Goal: Navigation & Orientation: Find specific page/section

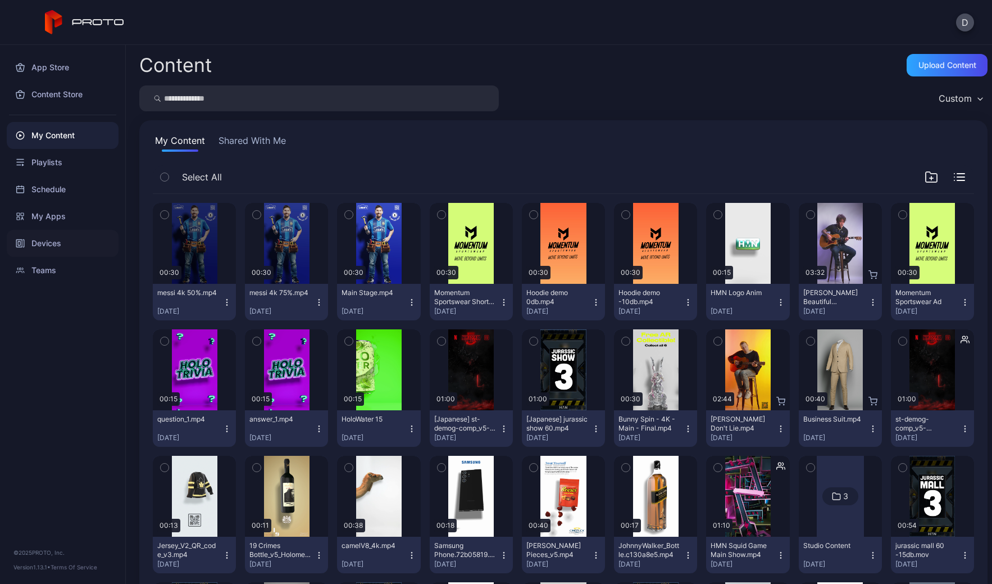
click at [65, 243] on div "Devices" at bounding box center [63, 243] width 112 height 27
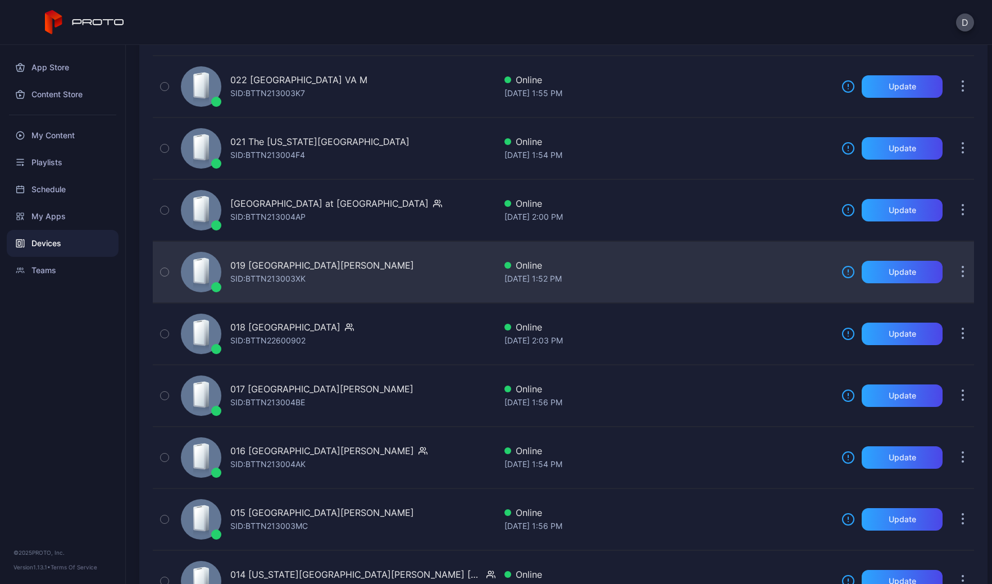
scroll to position [1692, 0]
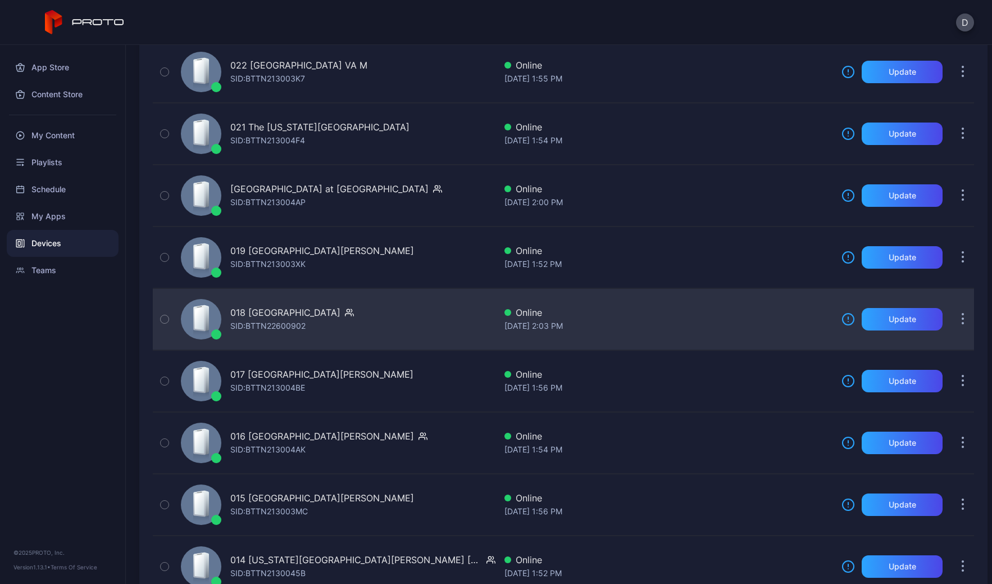
click at [375, 329] on div "018 Lenox Square GA SID: BTTN22600902" at bounding box center [335, 319] width 319 height 56
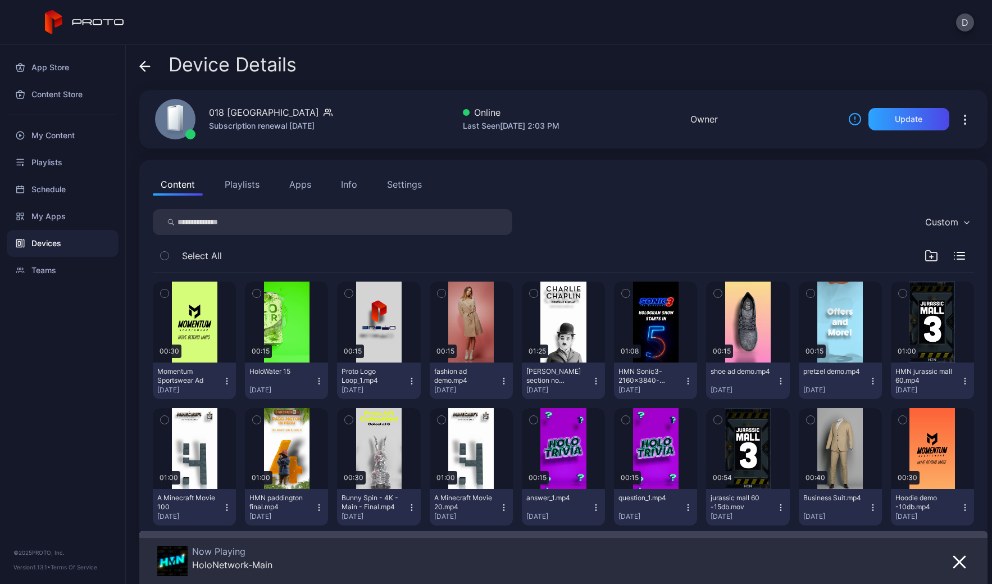
click at [144, 65] on icon at bounding box center [144, 66] width 11 height 11
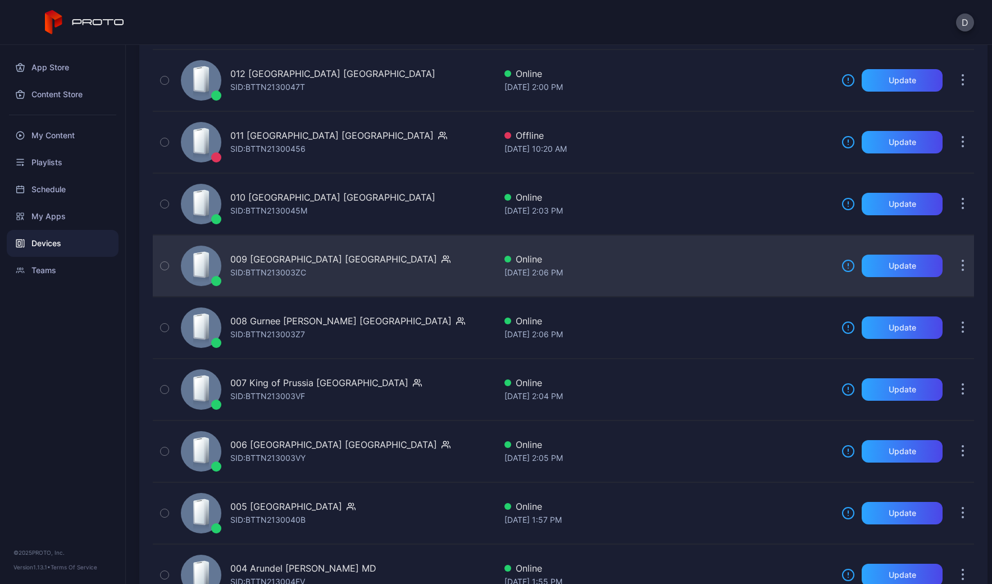
scroll to position [2593, 0]
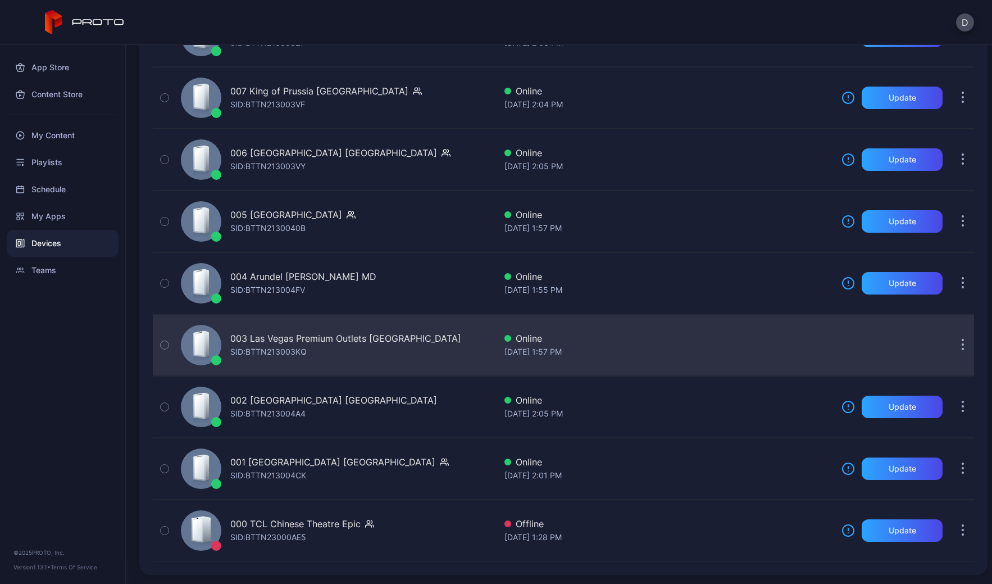
click at [436, 347] on div "003 Las Vegas Premium Outlets South NV SID: BTTN213003KQ" at bounding box center [335, 345] width 319 height 56
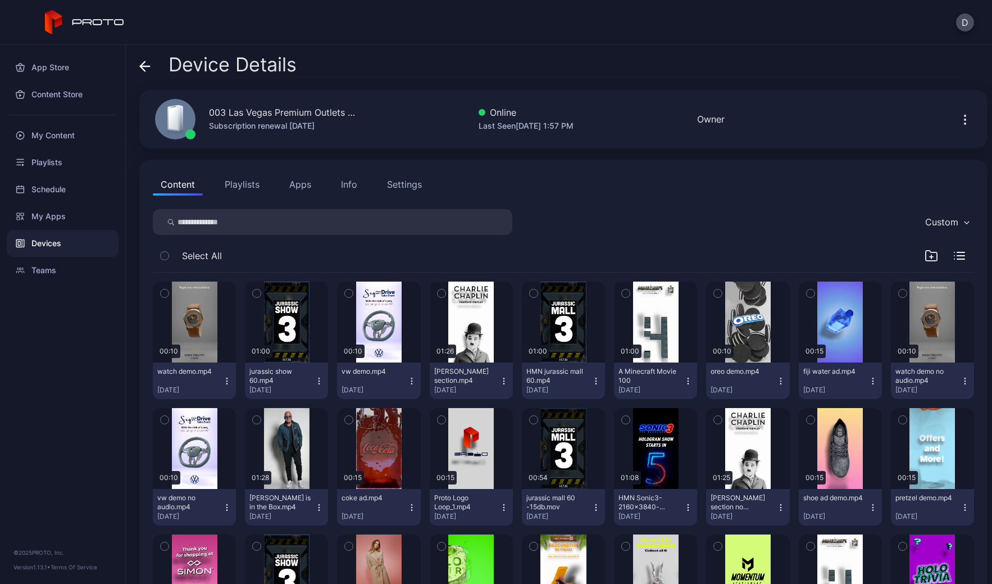
click at [299, 184] on button "Apps" at bounding box center [300, 184] width 38 height 22
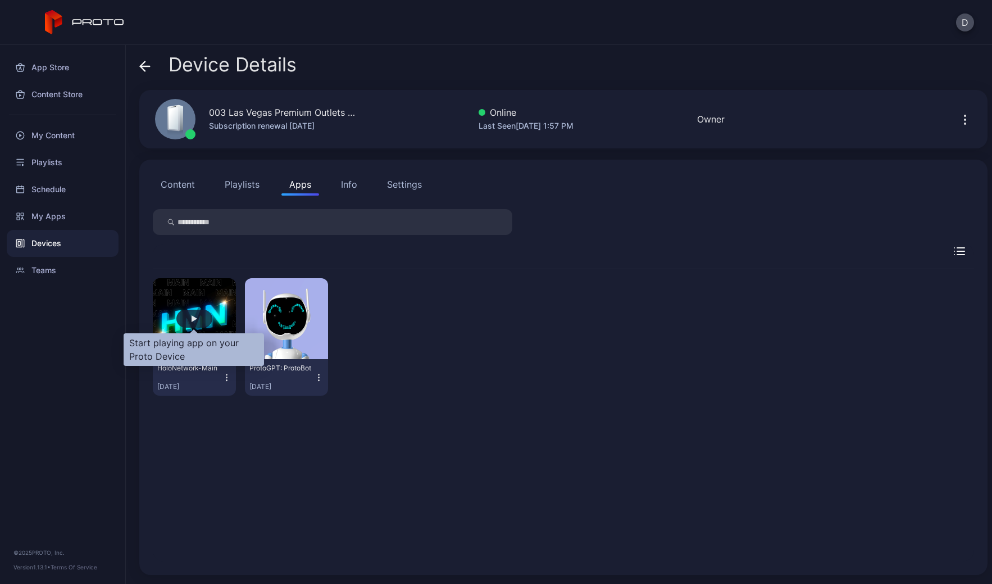
click at [188, 316] on div "button" at bounding box center [194, 318] width 36 height 18
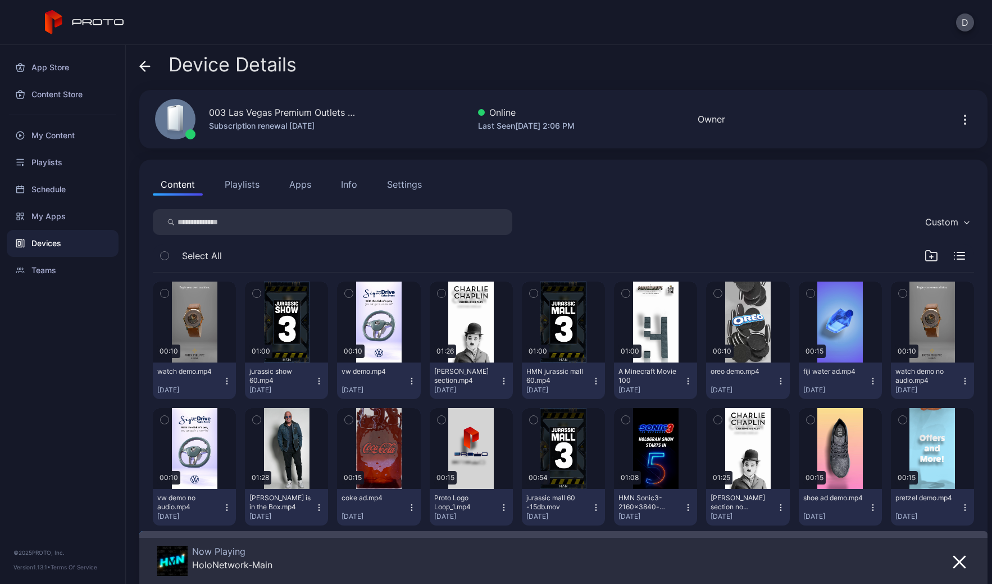
click at [138, 65] on div "Device Details 003 [GEOGRAPHIC_DATA] Premium Outlets [GEOGRAPHIC_DATA] Subscrip…" at bounding box center [559, 314] width 866 height 539
click at [147, 63] on icon at bounding box center [144, 66] width 11 height 11
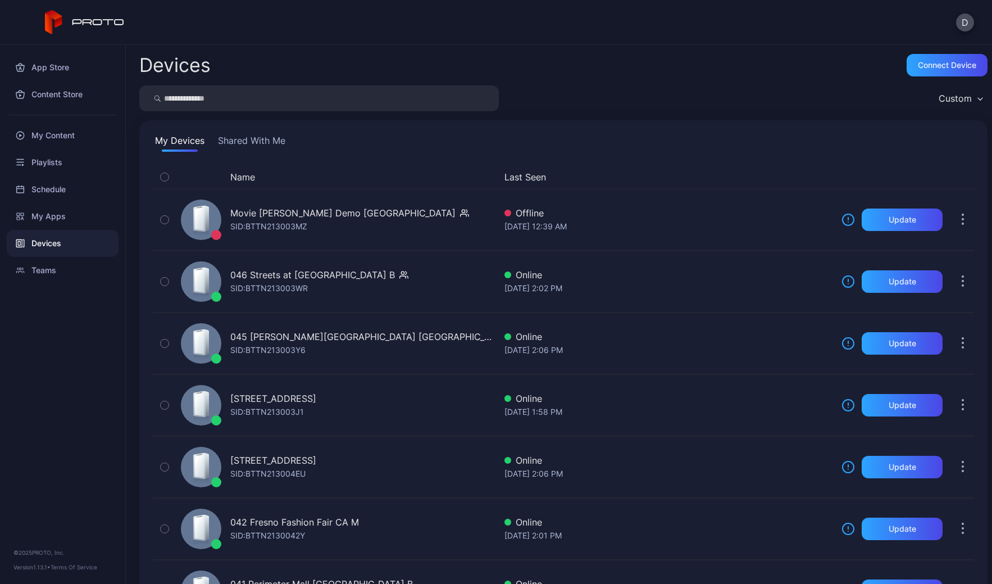
click at [266, 139] on button "Shared With Me" at bounding box center [252, 143] width 72 height 18
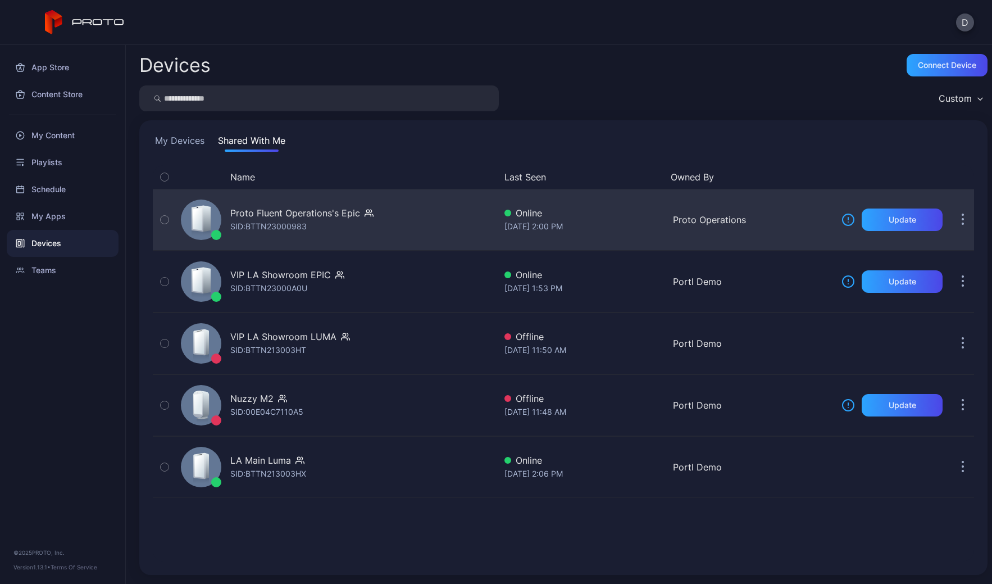
click at [414, 231] on div "Proto Fluent Operations's Epic SID: BTTN23000983" at bounding box center [335, 220] width 319 height 56
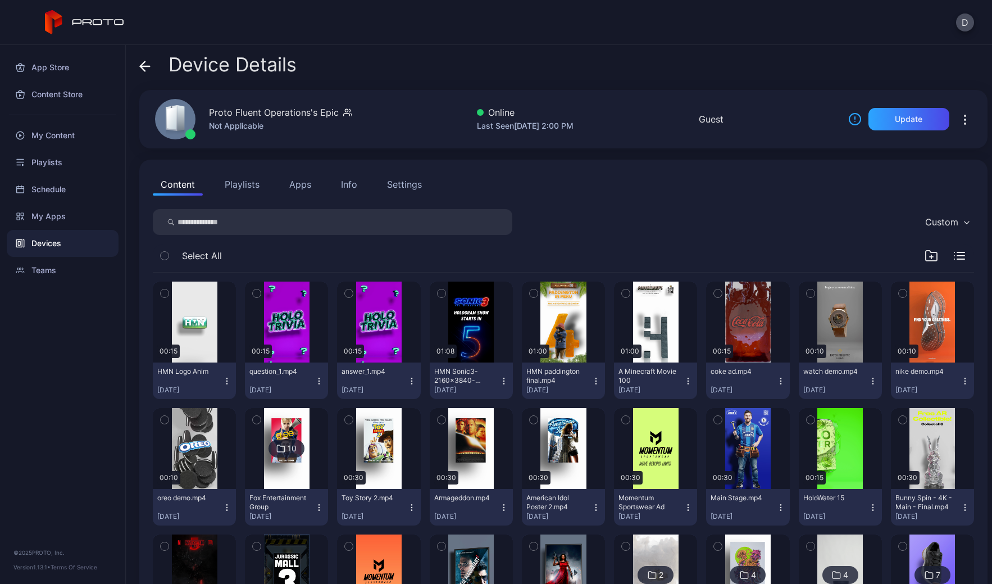
click at [143, 65] on icon at bounding box center [144, 66] width 11 height 11
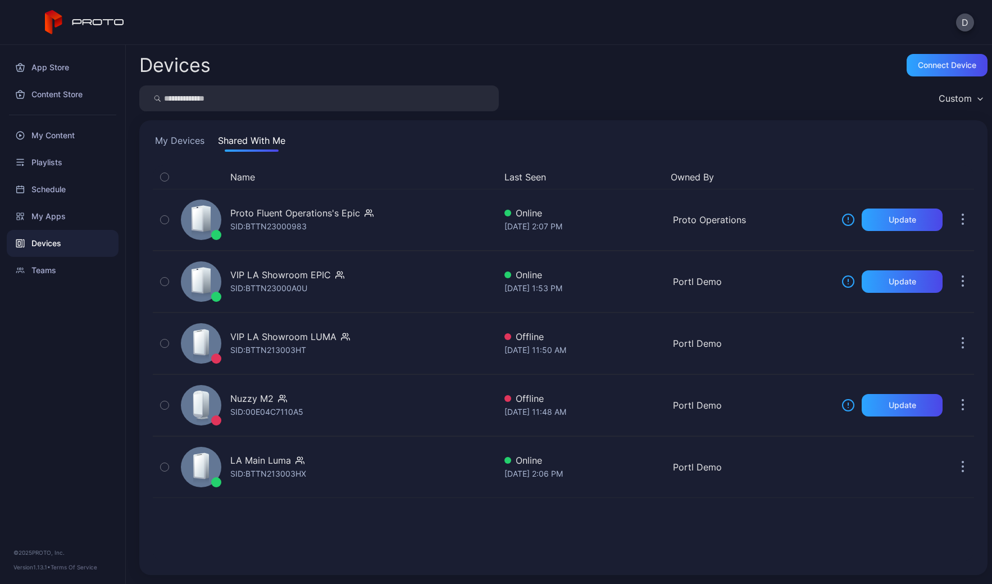
click at [176, 144] on button "My Devices" at bounding box center [180, 143] width 54 height 18
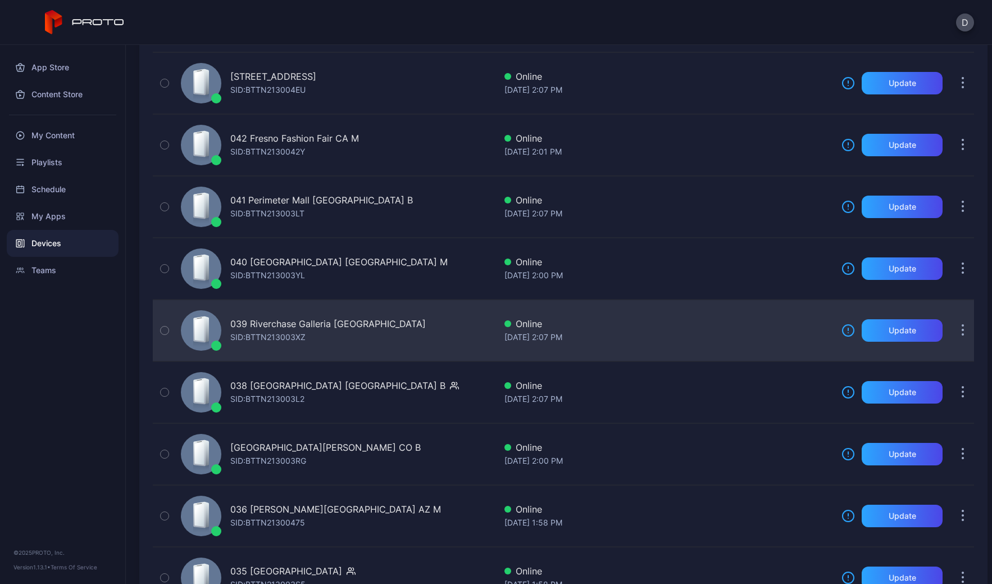
scroll to position [557, 0]
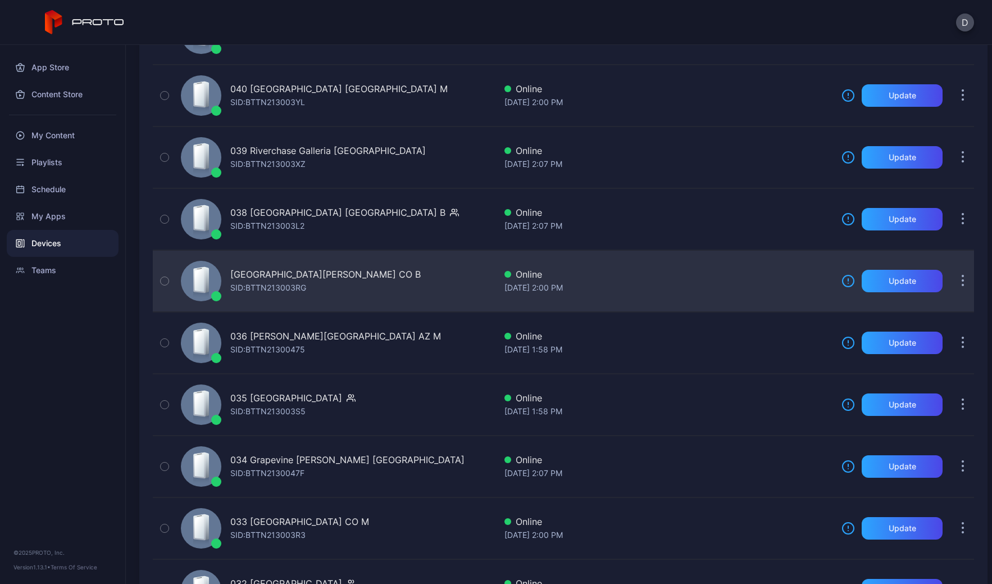
click at [398, 279] on div "037 [GEOGRAPHIC_DATA][PERSON_NAME] CO B [PERSON_NAME]: BTTN213003RG" at bounding box center [335, 281] width 319 height 56
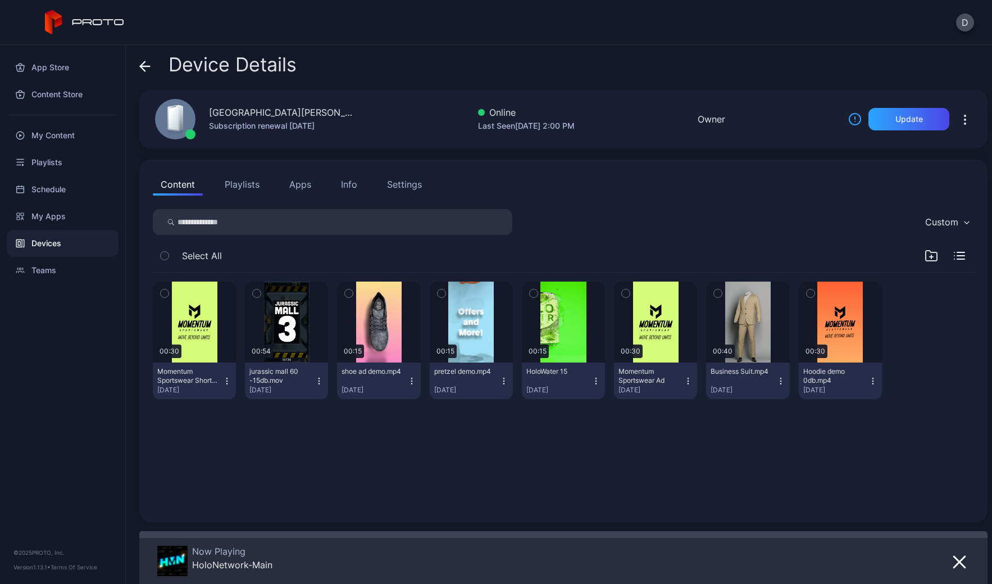
click at [146, 66] on icon at bounding box center [145, 66] width 10 height 0
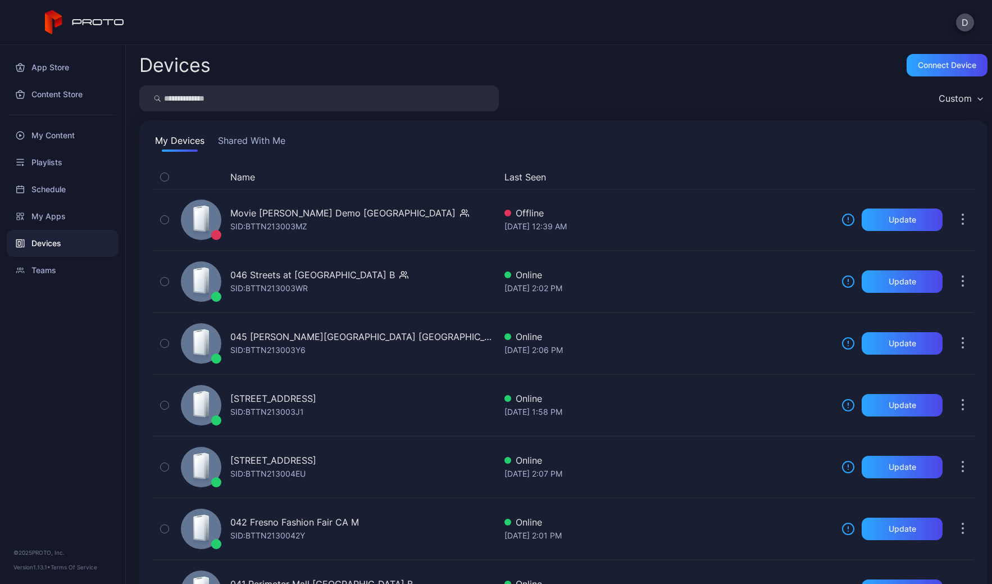
scroll to position [557, 0]
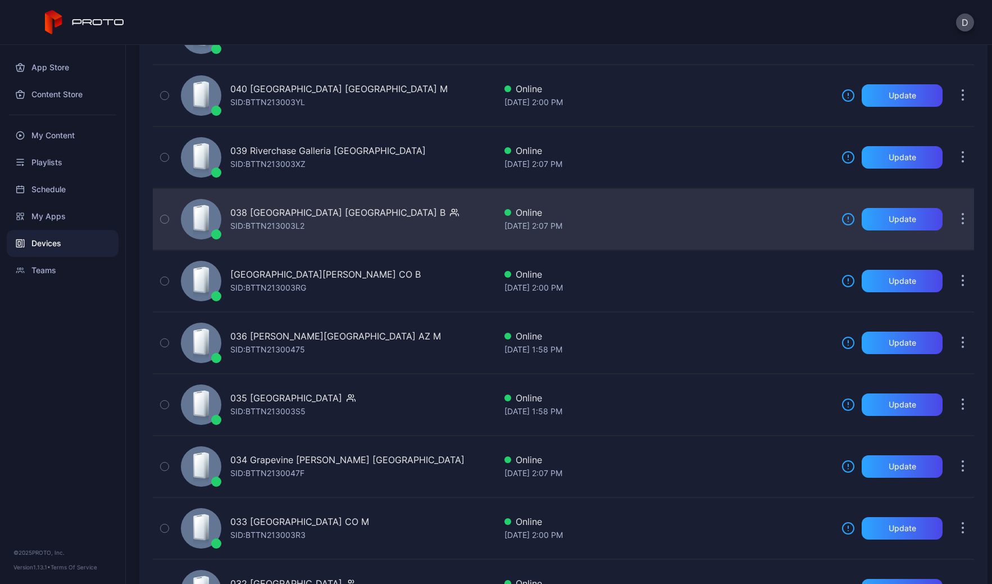
click at [367, 221] on div "038 [GEOGRAPHIC_DATA] WI B SID: BTTN213003L2" at bounding box center [335, 219] width 319 height 56
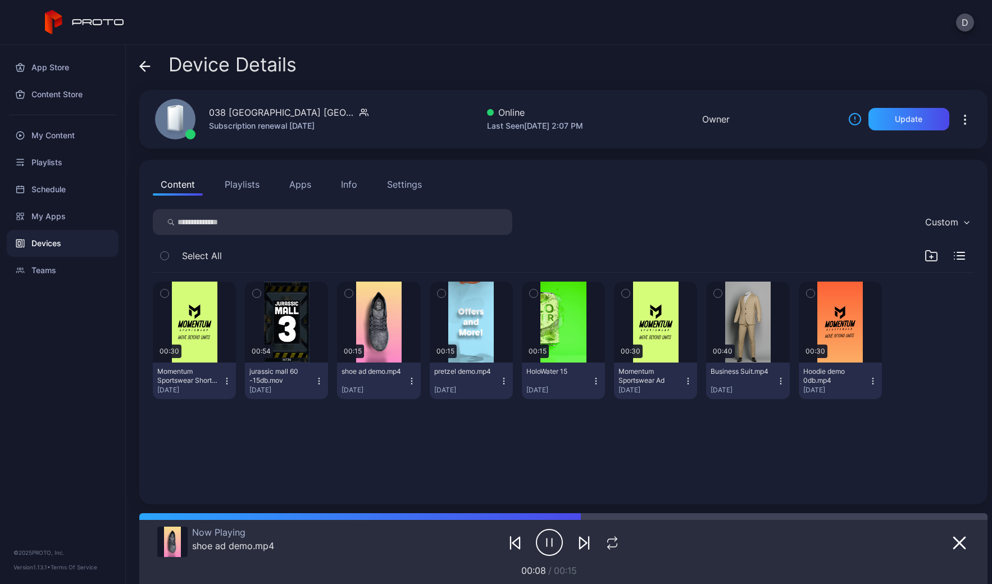
click at [143, 68] on icon at bounding box center [142, 66] width 4 height 10
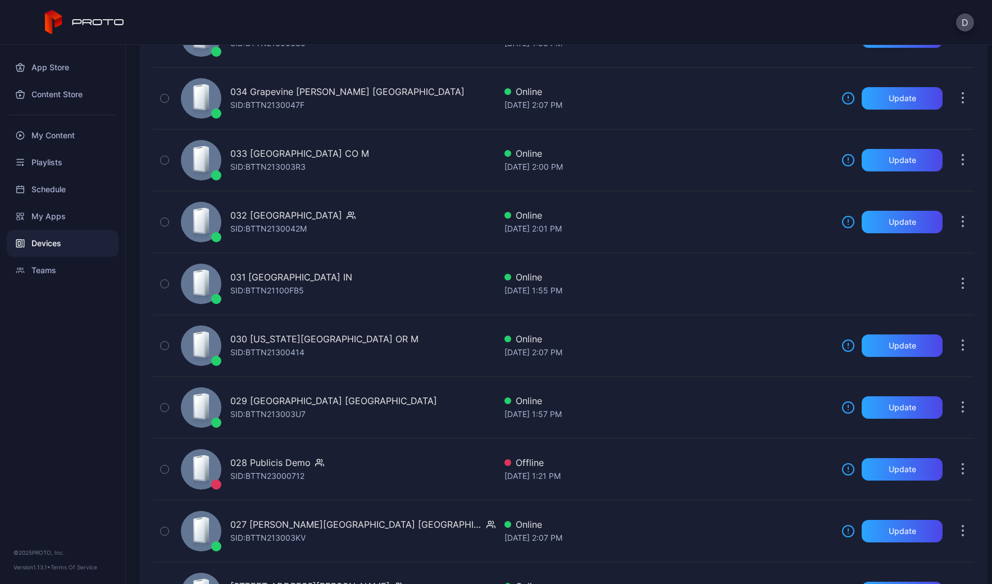
scroll to position [982, 0]
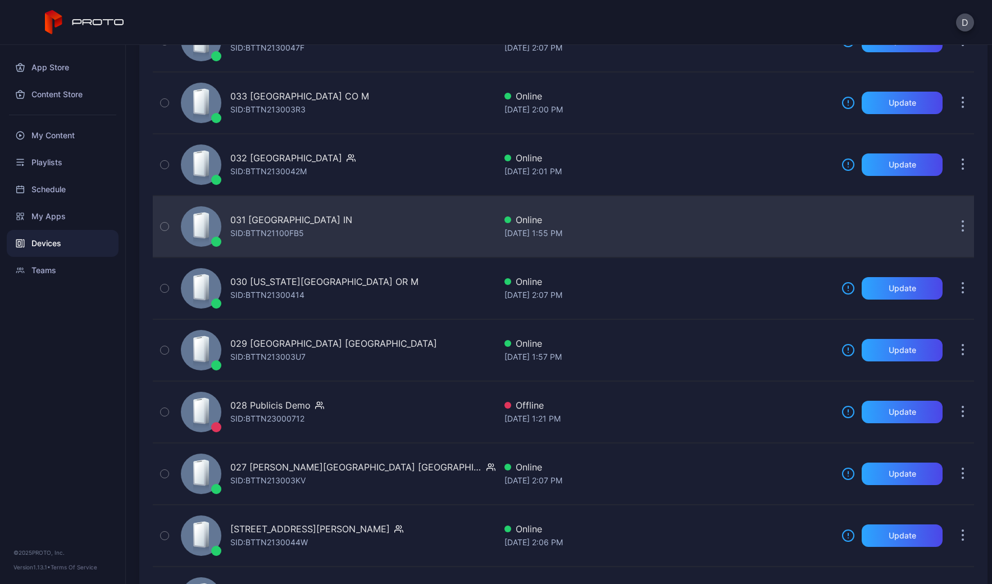
click at [375, 221] on div "031 [GEOGRAPHIC_DATA] IN SID: BTTN21100FB5" at bounding box center [335, 226] width 319 height 56
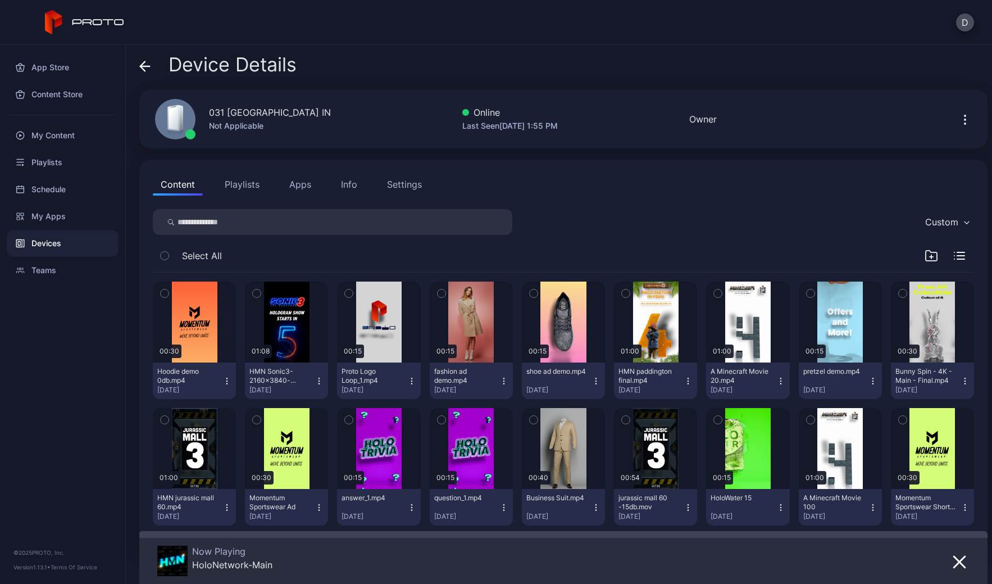
click at [143, 67] on icon at bounding box center [144, 66] width 11 height 11
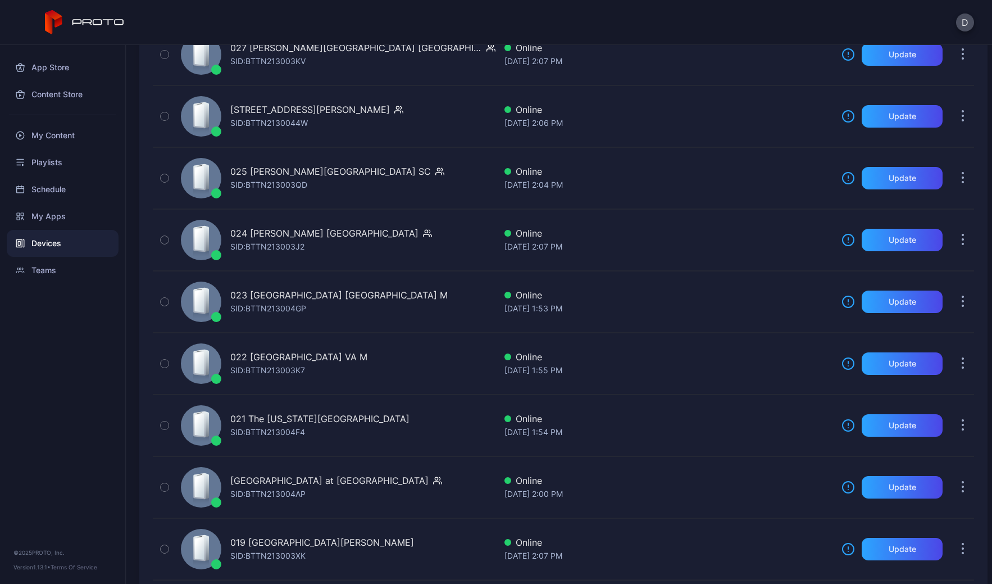
scroll to position [1812, 0]
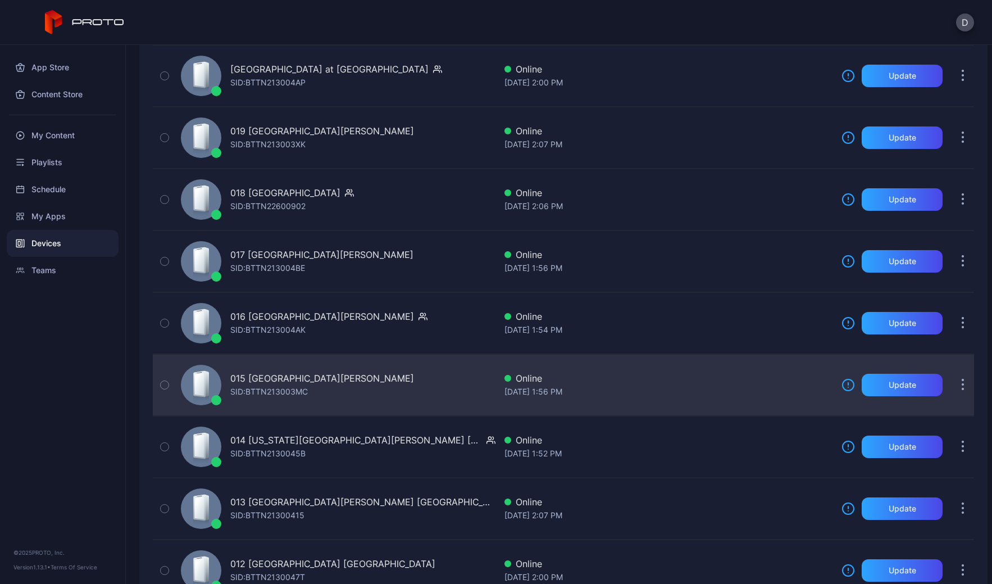
click at [382, 382] on div "015 [GEOGRAPHIC_DATA][PERSON_NAME] [PERSON_NAME]: BTTN213003MC" at bounding box center [335, 385] width 319 height 56
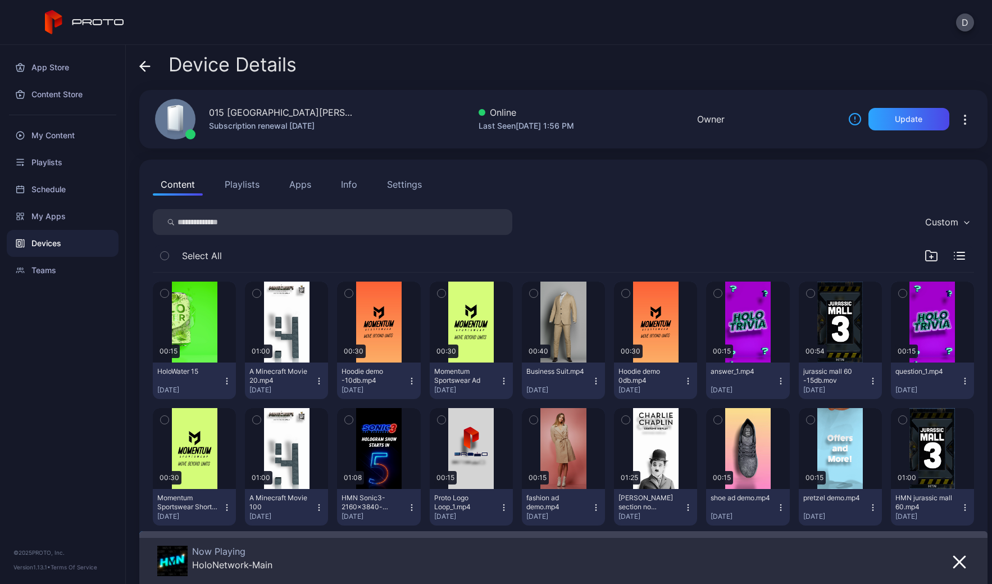
click at [145, 63] on icon at bounding box center [144, 66] width 11 height 11
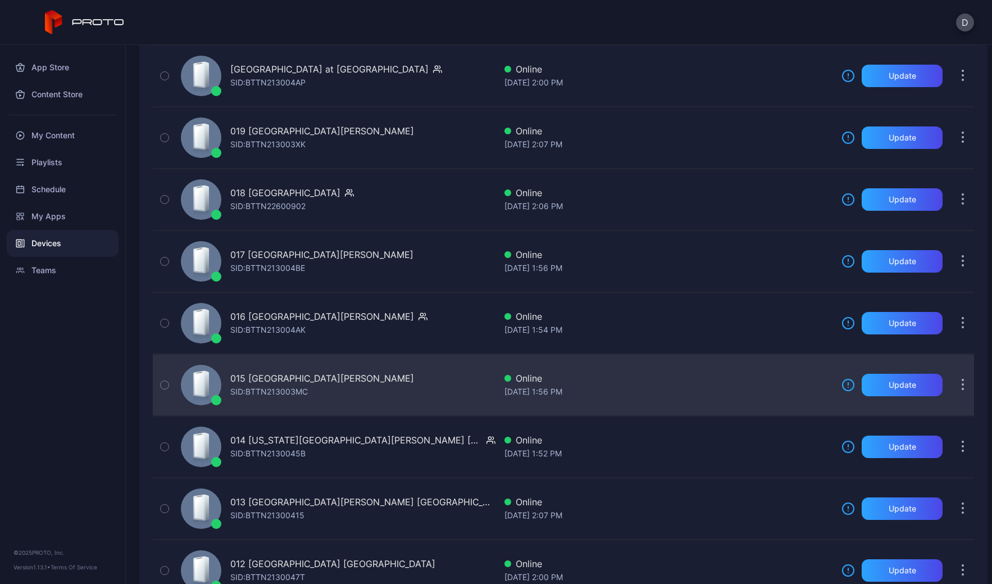
scroll to position [2237, 0]
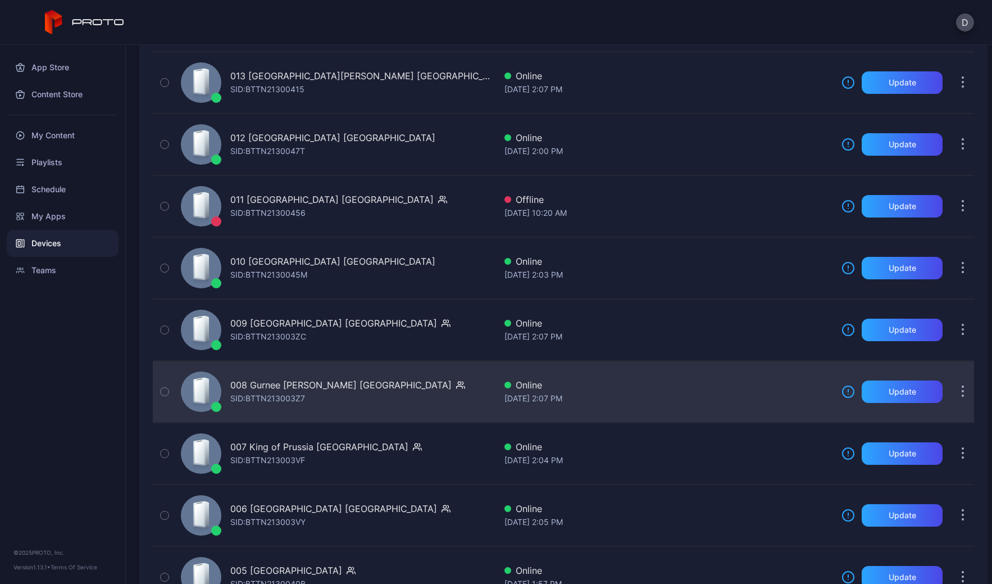
click at [429, 407] on div "008 Gurnee [PERSON_NAME] IL [PERSON_NAME]: BTTN213003Z7" at bounding box center [335, 391] width 319 height 56
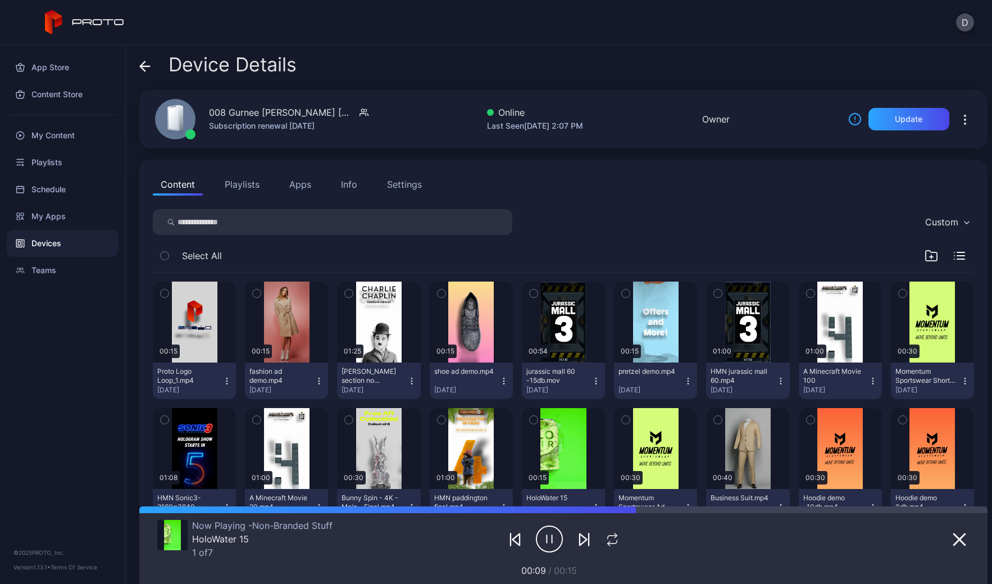
click at [143, 70] on icon at bounding box center [142, 66] width 4 height 10
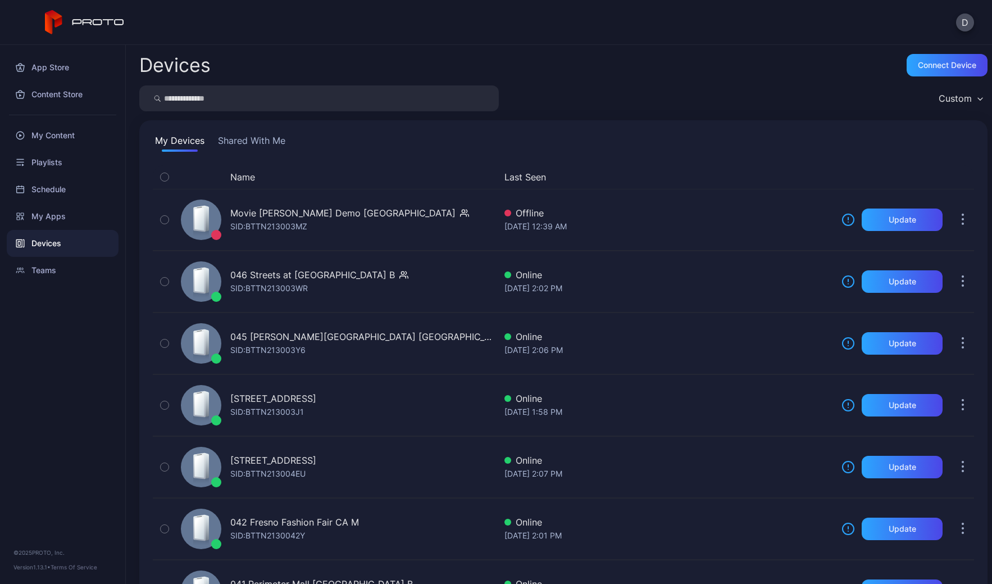
scroll to position [2237, 0]
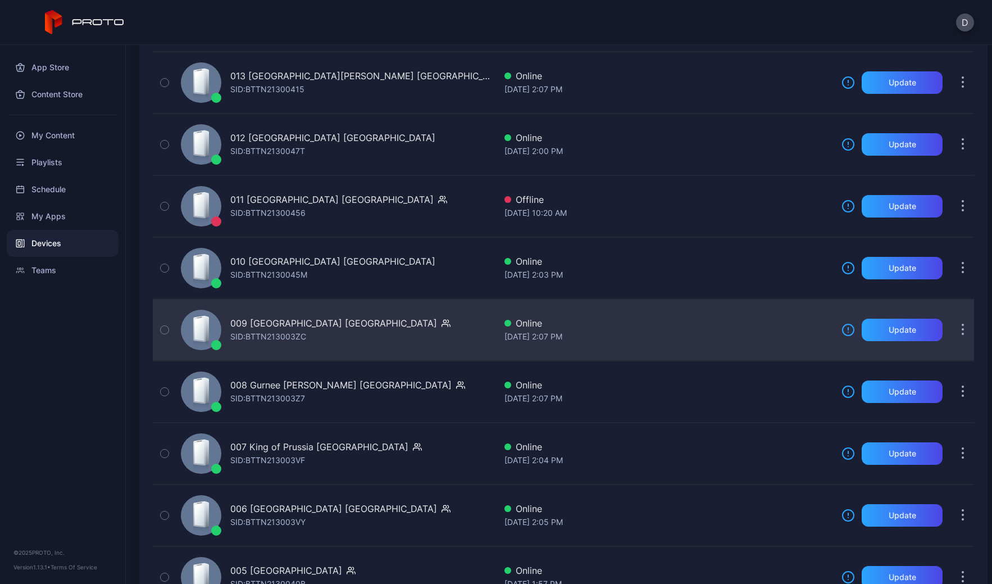
click at [382, 317] on div "009 [GEOGRAPHIC_DATA] IL SID: BTTN213003ZC" at bounding box center [335, 330] width 319 height 56
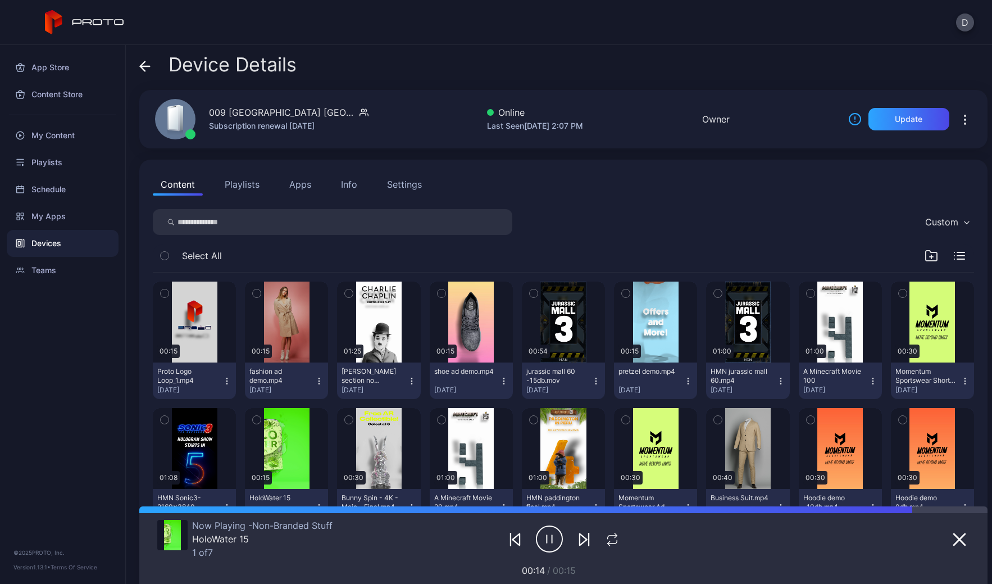
click at [142, 62] on icon at bounding box center [144, 66] width 11 height 11
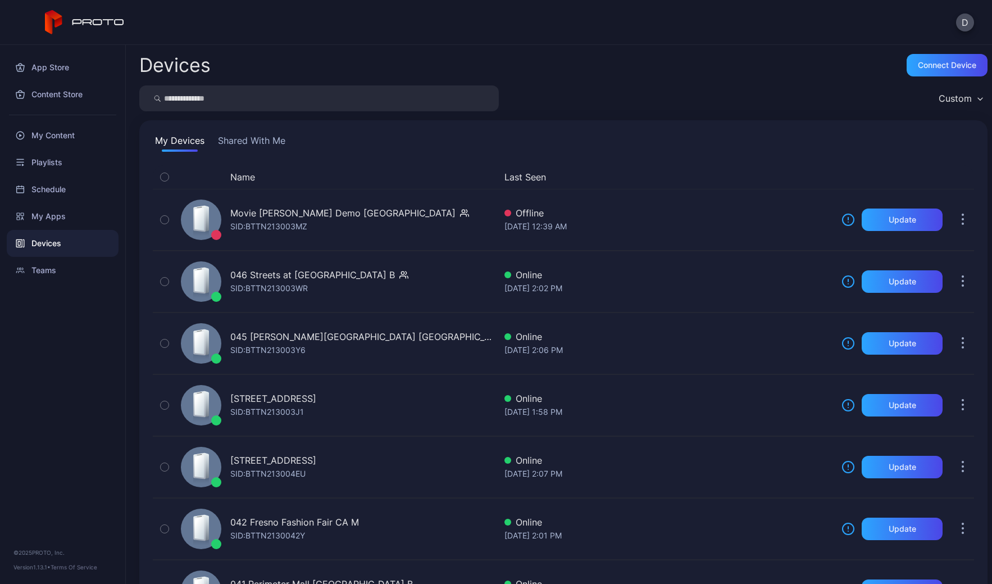
scroll to position [2237, 0]
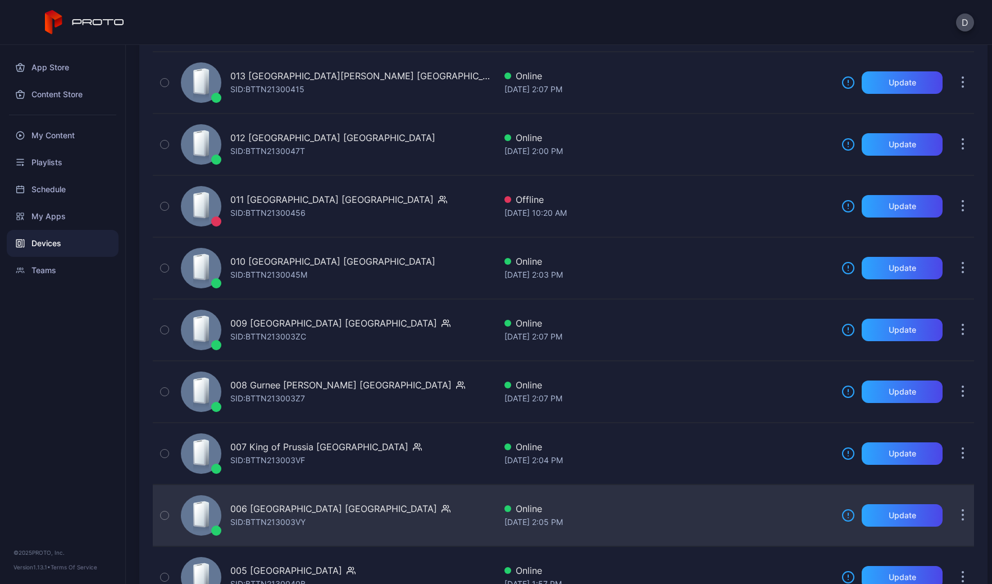
click at [415, 506] on div "006 [GEOGRAPHIC_DATA] SID: BTTN213003VY" at bounding box center [335, 515] width 319 height 56
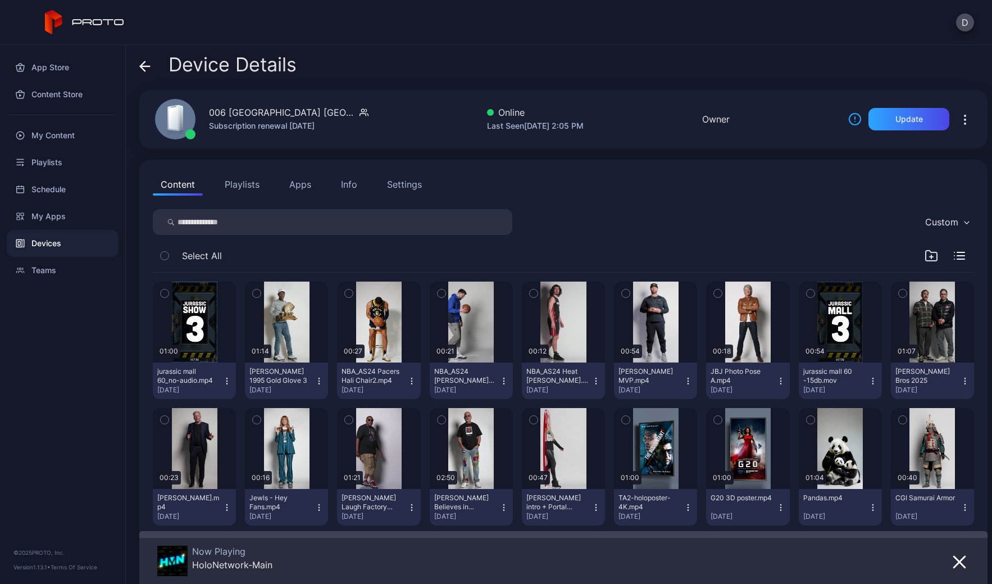
click at [145, 61] on icon at bounding box center [142, 66] width 4 height 10
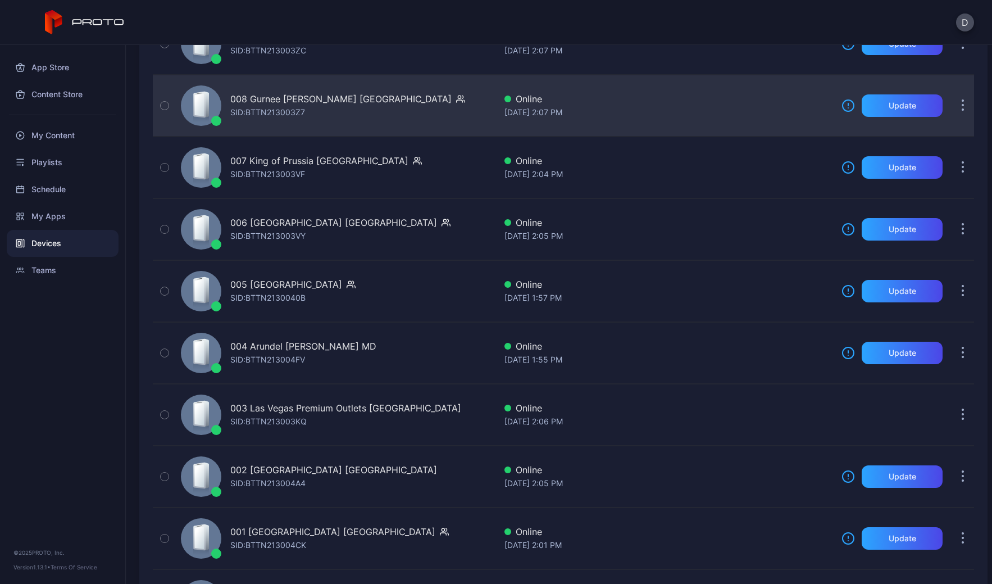
scroll to position [2531, 0]
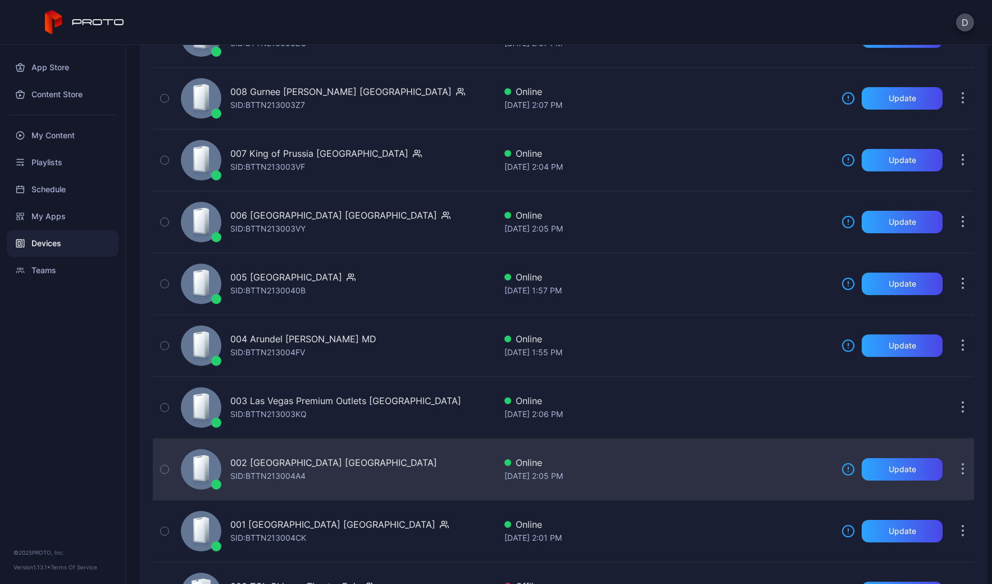
click at [396, 462] on div "002 [GEOGRAPHIC_DATA] [GEOGRAPHIC_DATA] SID: BTTN213004A4" at bounding box center [335, 469] width 319 height 56
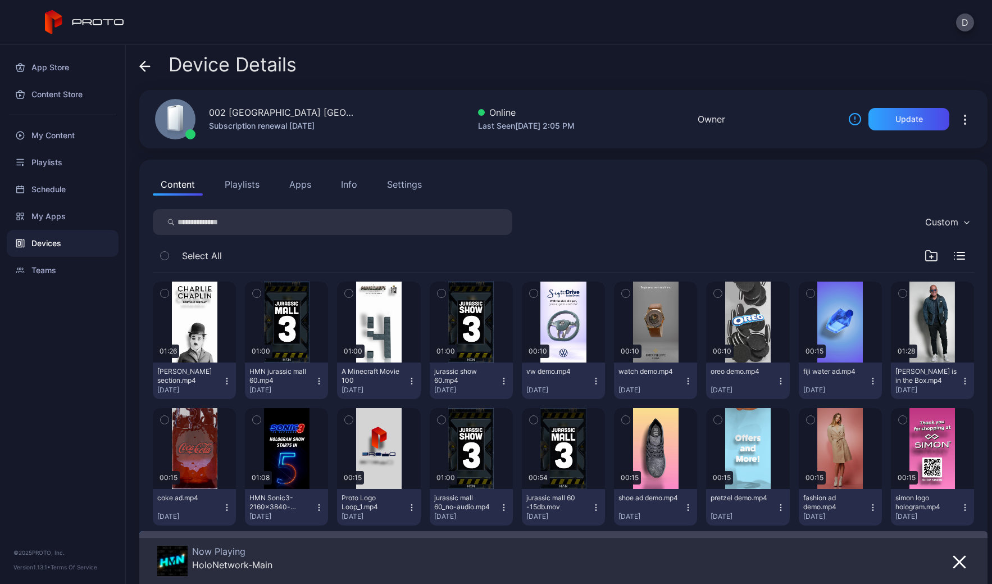
click at [144, 64] on icon at bounding box center [144, 66] width 11 height 11
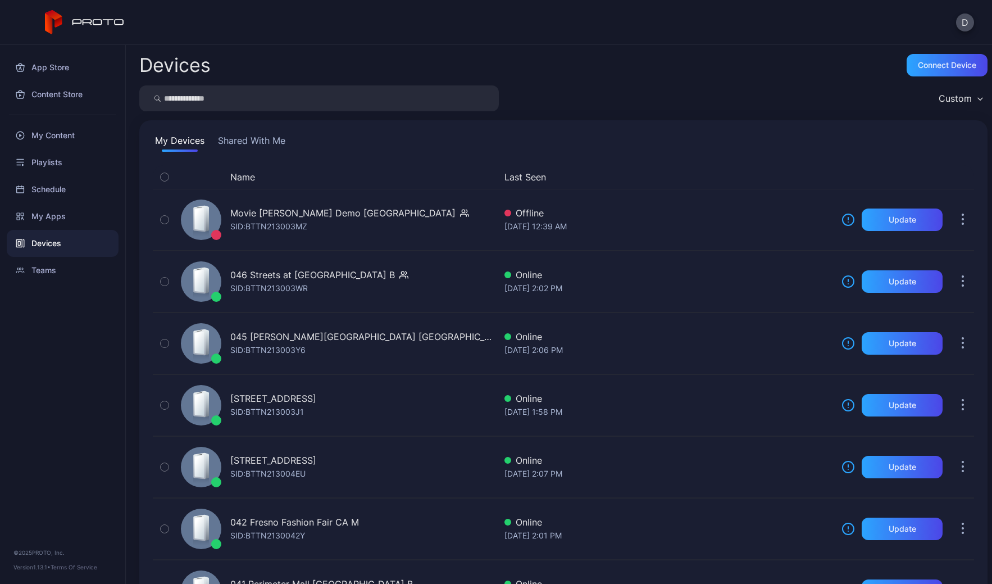
scroll to position [2531, 0]
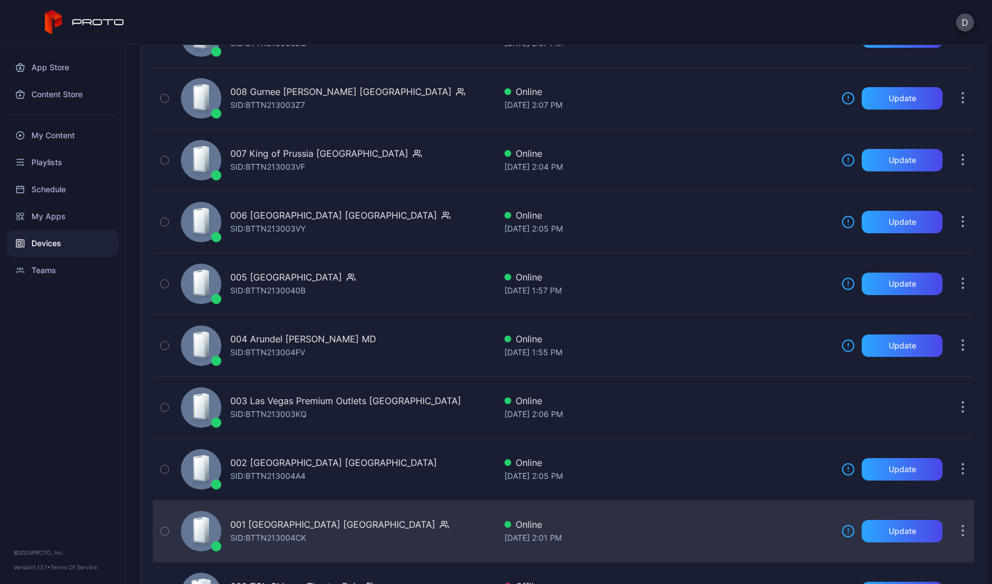
click at [405, 531] on div "001 Del Amo Fashion Center CA SID: BTTN213004CK" at bounding box center [335, 531] width 319 height 56
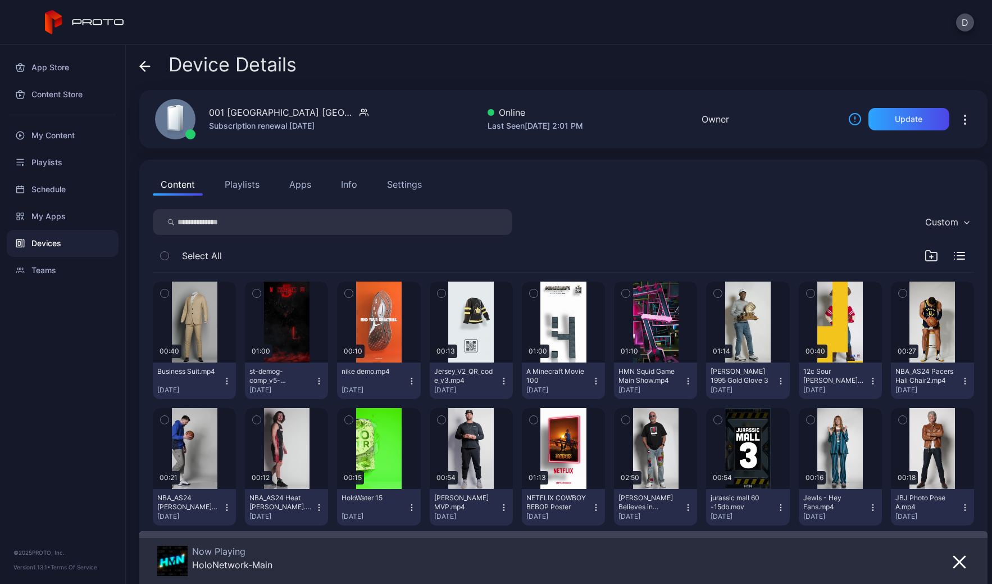
click at [394, 185] on div "Settings" at bounding box center [404, 183] width 35 height 13
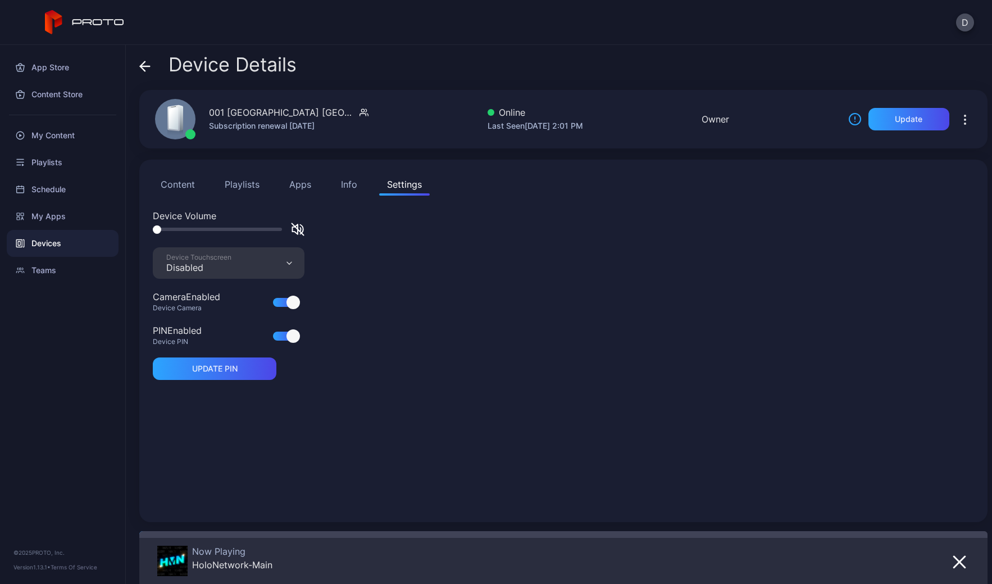
click at [142, 67] on icon at bounding box center [144, 66] width 11 height 11
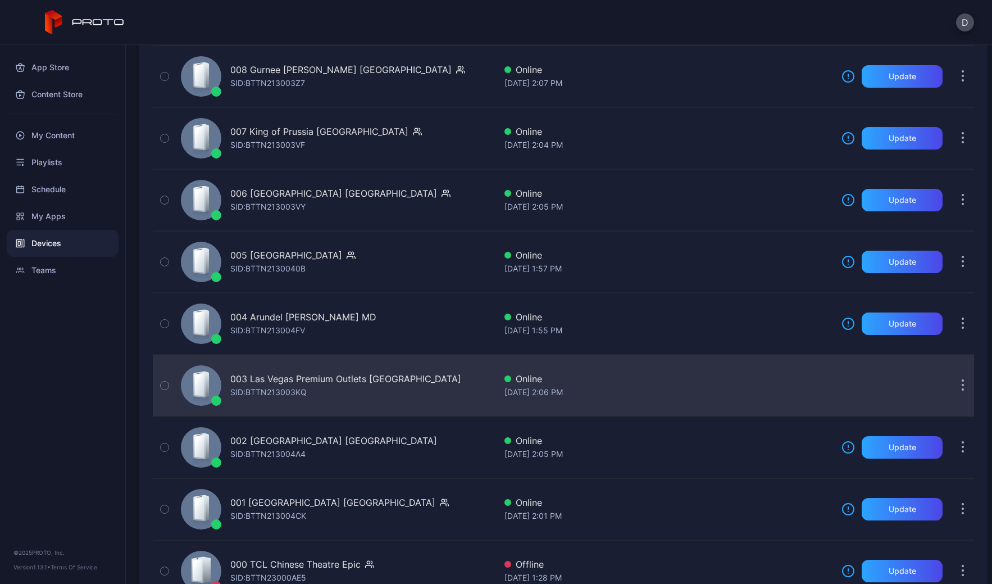
scroll to position [2593, 0]
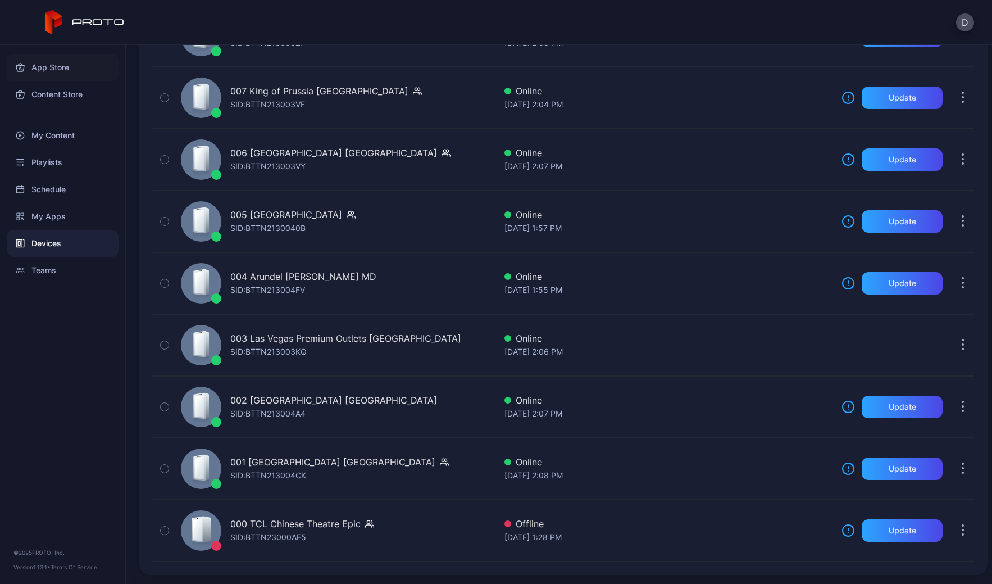
click at [56, 72] on div "App Store" at bounding box center [63, 67] width 112 height 27
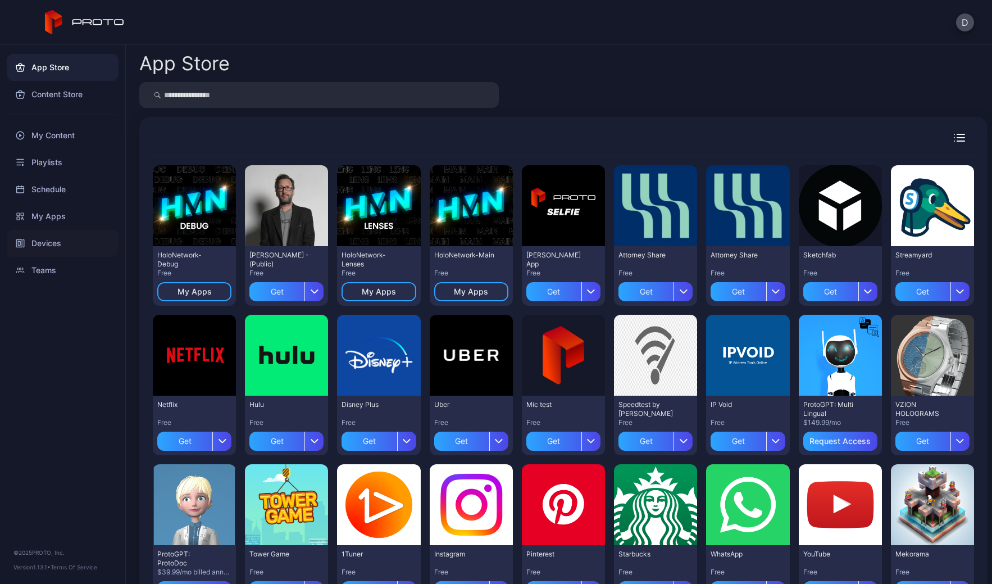
click at [81, 240] on div "Devices" at bounding box center [63, 243] width 112 height 27
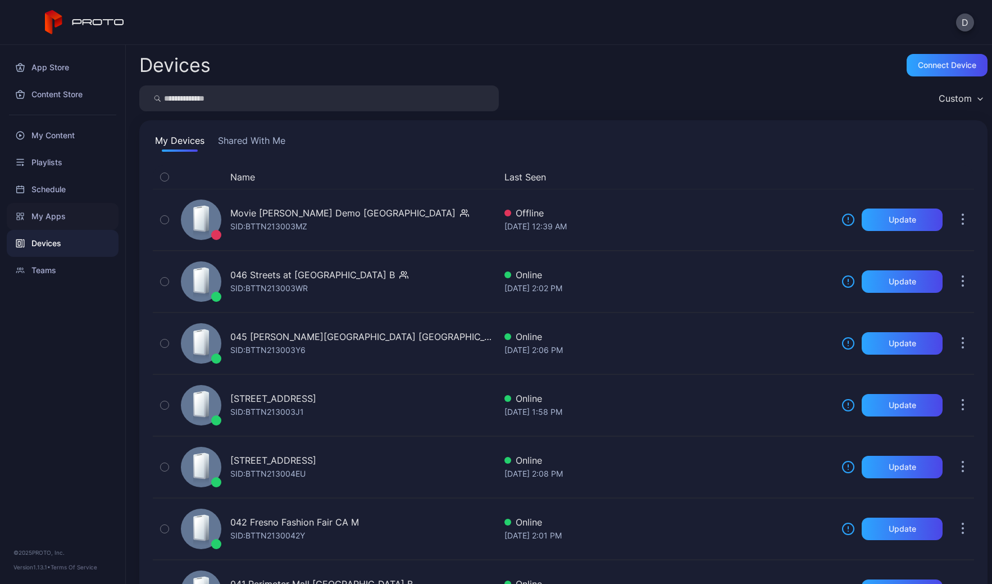
click at [58, 213] on div "My Apps" at bounding box center [63, 216] width 112 height 27
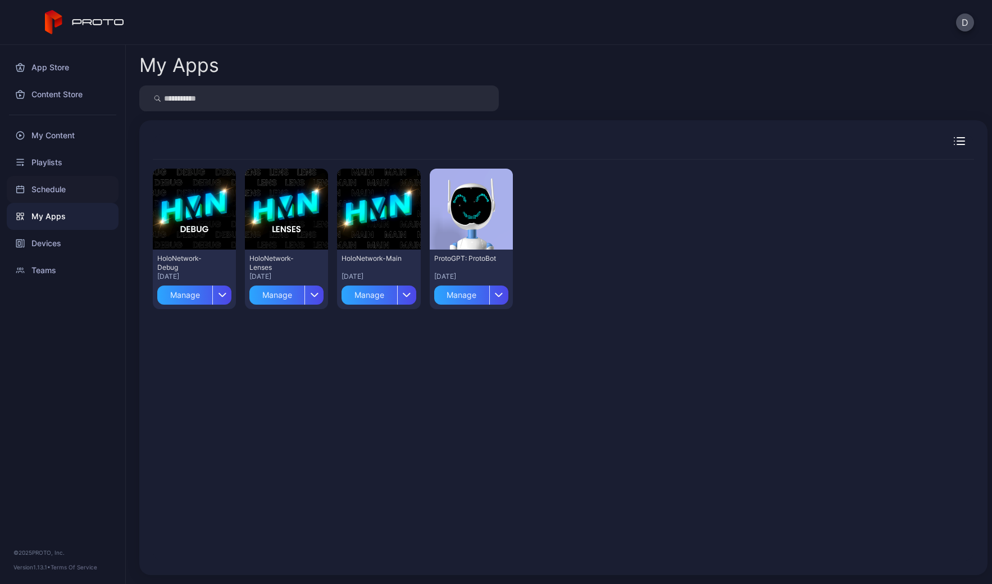
click at [62, 190] on div "Schedule" at bounding box center [63, 189] width 112 height 27
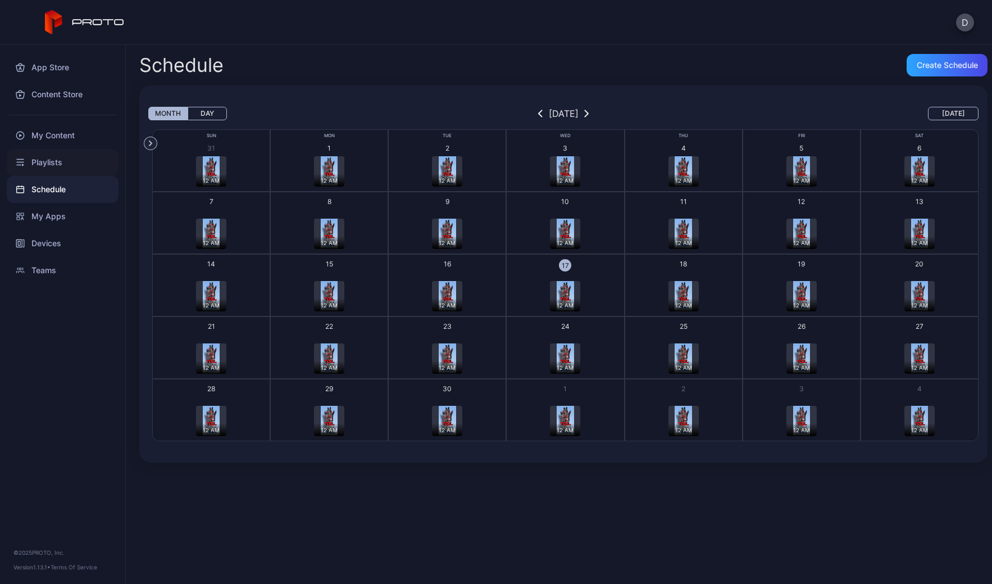
click at [64, 158] on div "Playlists" at bounding box center [63, 162] width 112 height 27
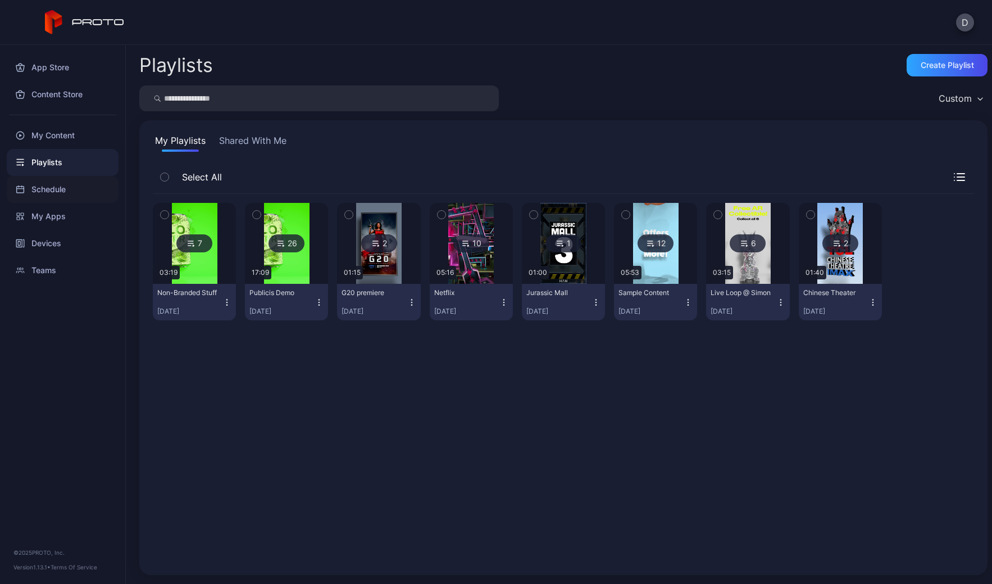
click at [71, 201] on div "Schedule" at bounding box center [63, 189] width 112 height 27
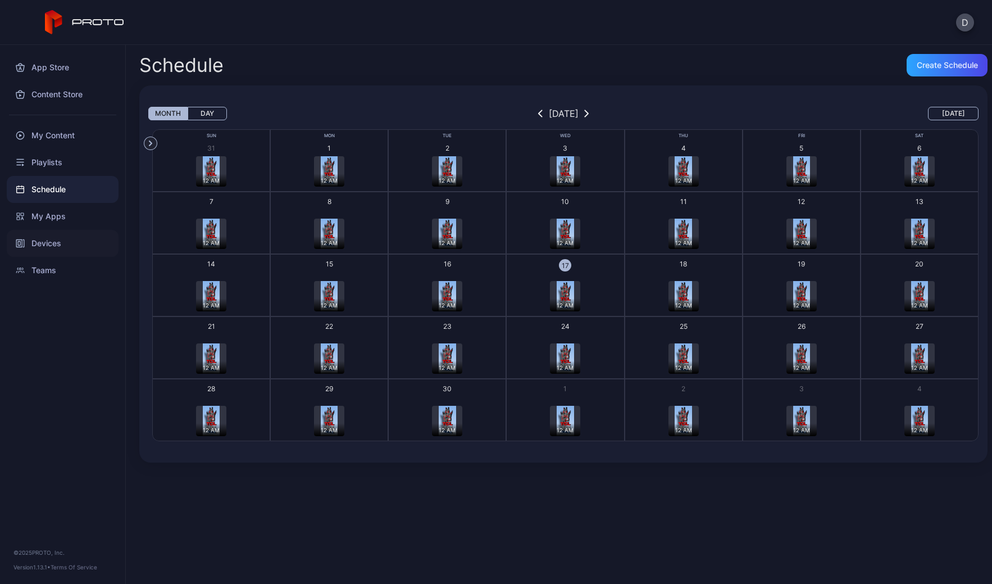
click at [66, 238] on div "Devices" at bounding box center [63, 243] width 112 height 27
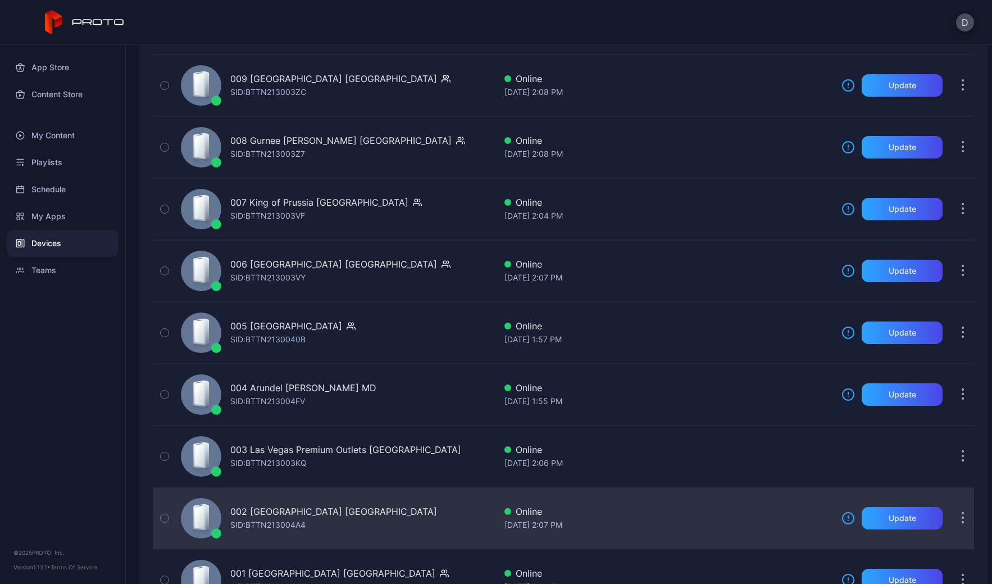
scroll to position [2593, 0]
